Goal: Find specific page/section: Find specific page/section

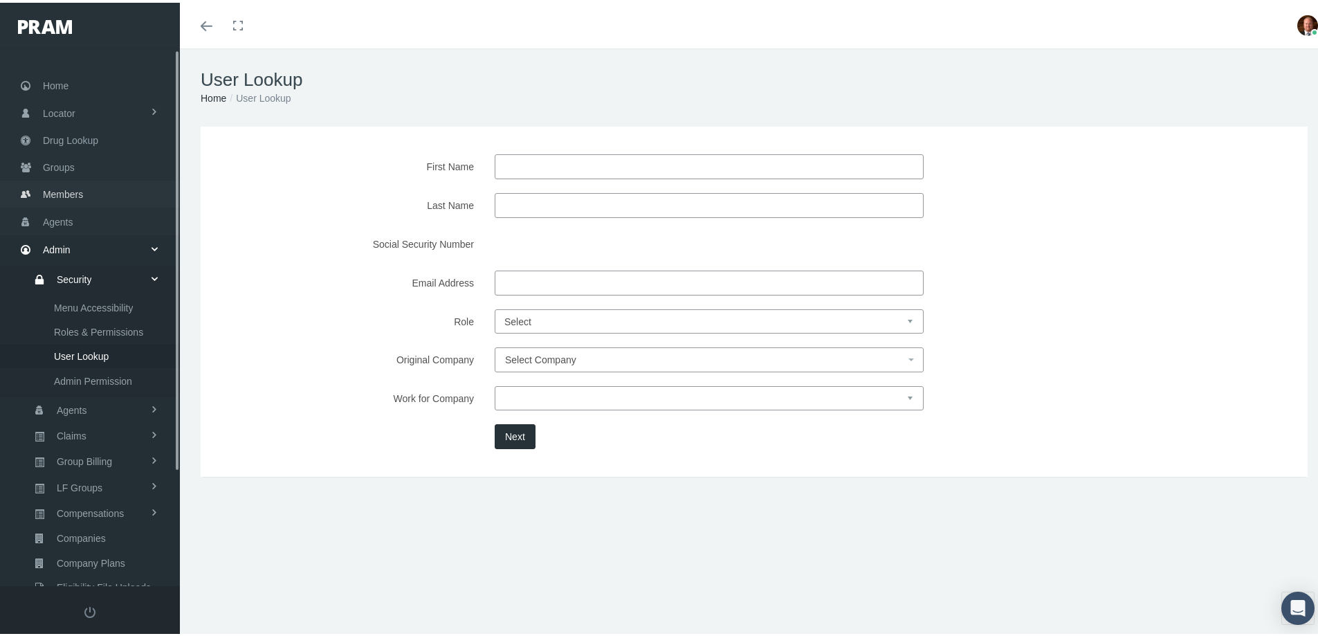
click at [71, 192] on span "Members" at bounding box center [63, 191] width 40 height 26
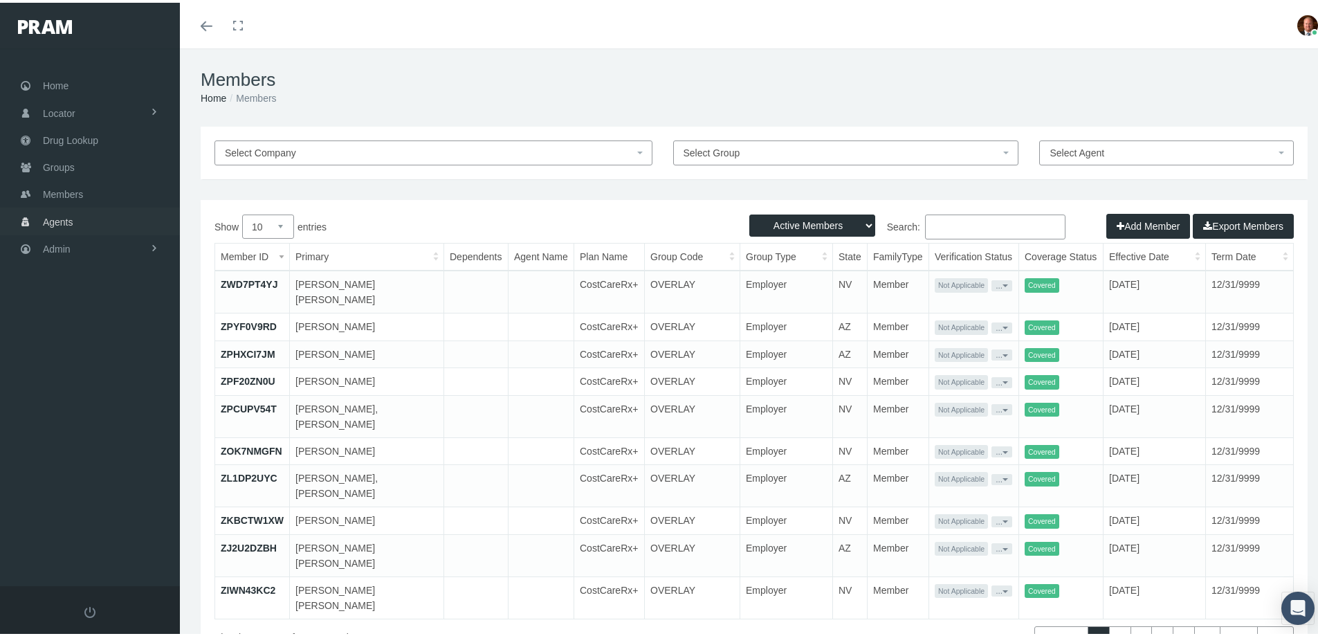
click at [72, 218] on span "Agents" at bounding box center [58, 219] width 30 height 26
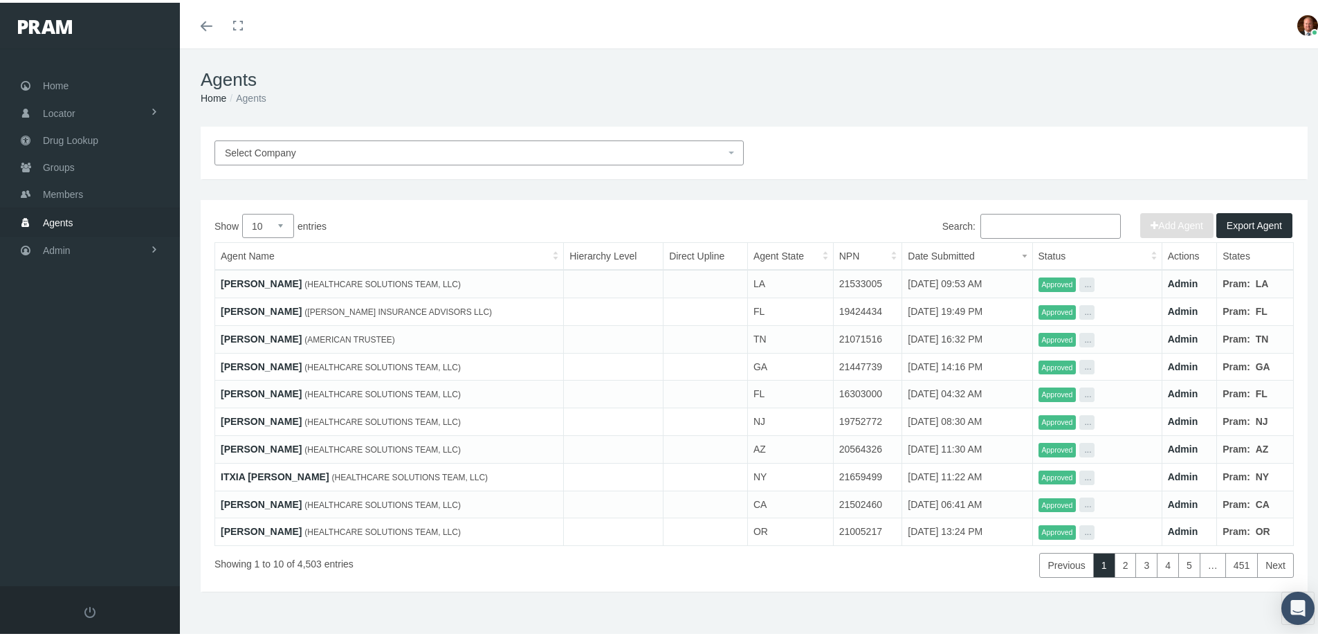
click at [997, 220] on input "Search:" at bounding box center [1050, 223] width 140 height 25
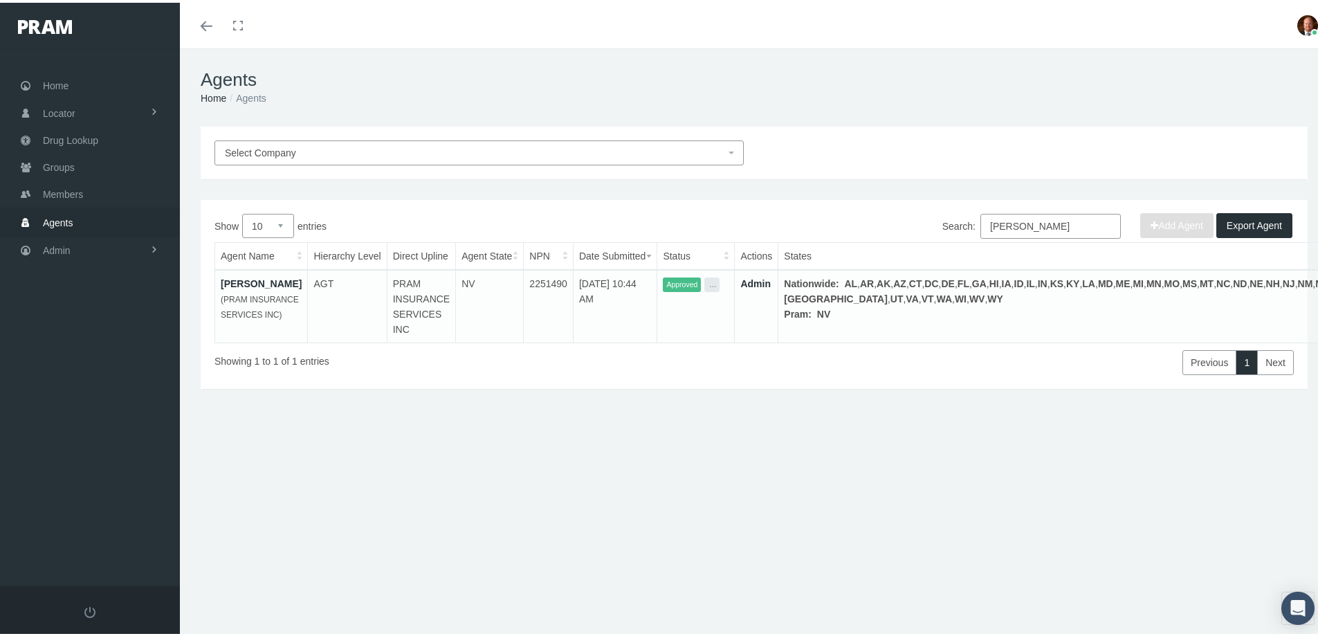
type input "david wilson"
click at [257, 278] on link "David Wilson" at bounding box center [261, 280] width 81 height 11
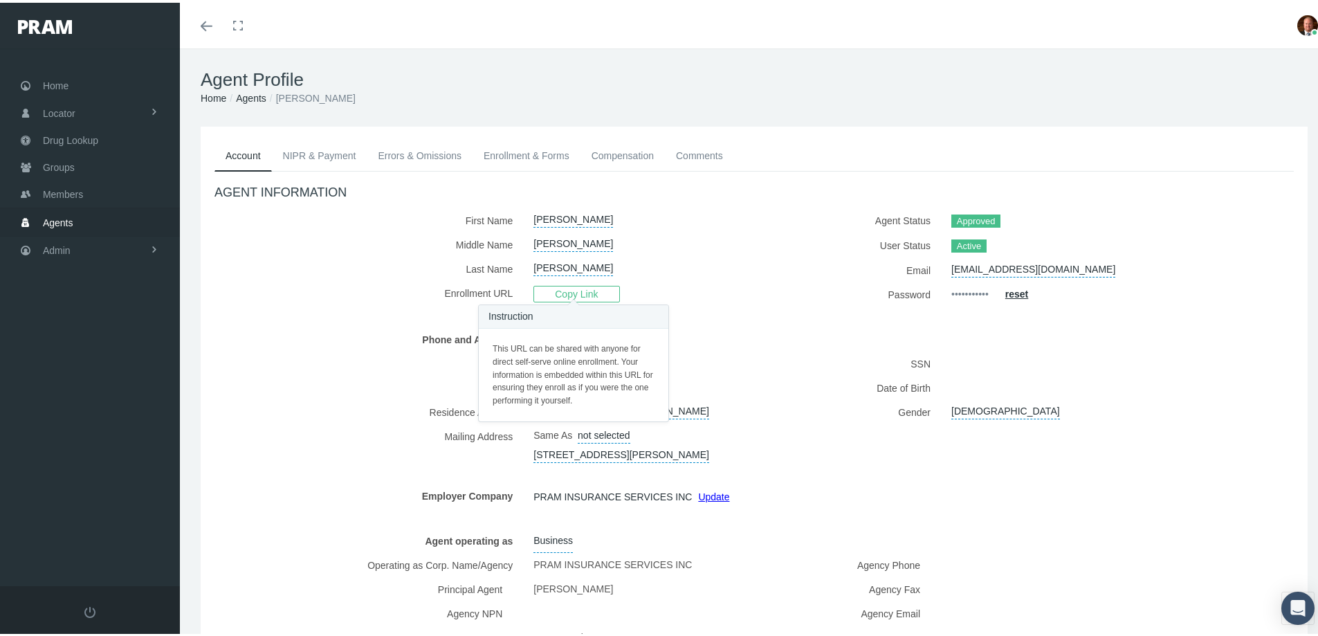
click at [573, 290] on span "Copy Link" at bounding box center [576, 291] width 86 height 17
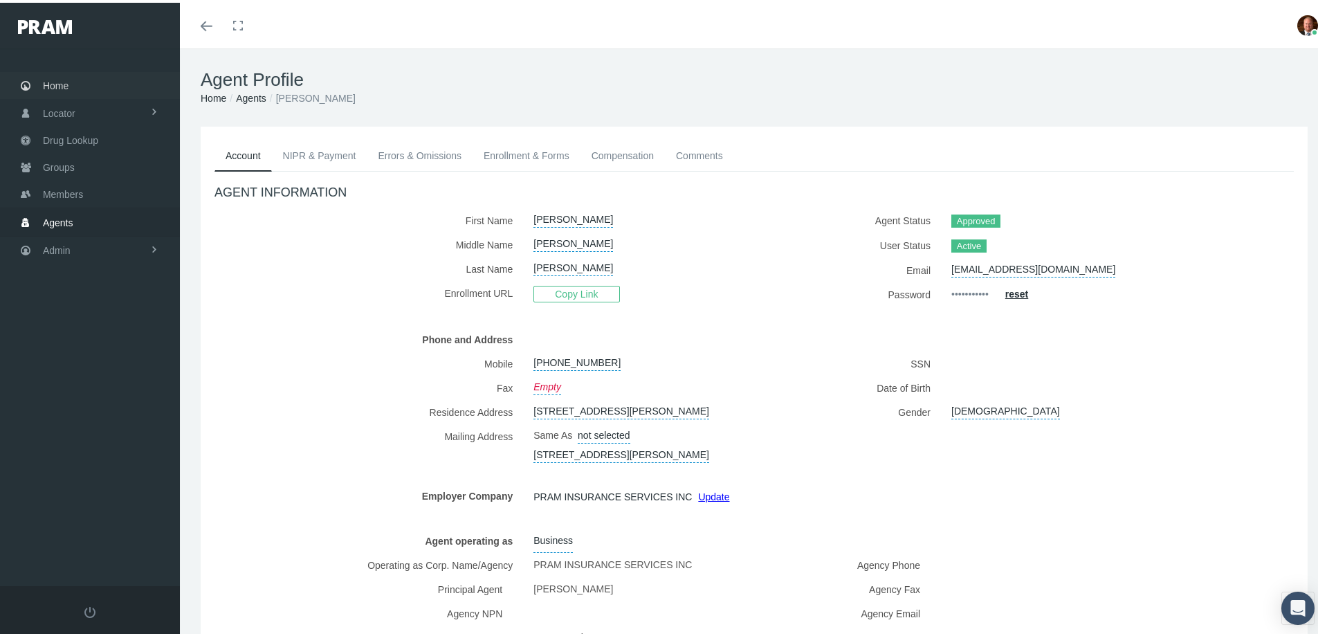
click at [88, 83] on link "Home" at bounding box center [90, 82] width 180 height 27
